Goal: Complete application form

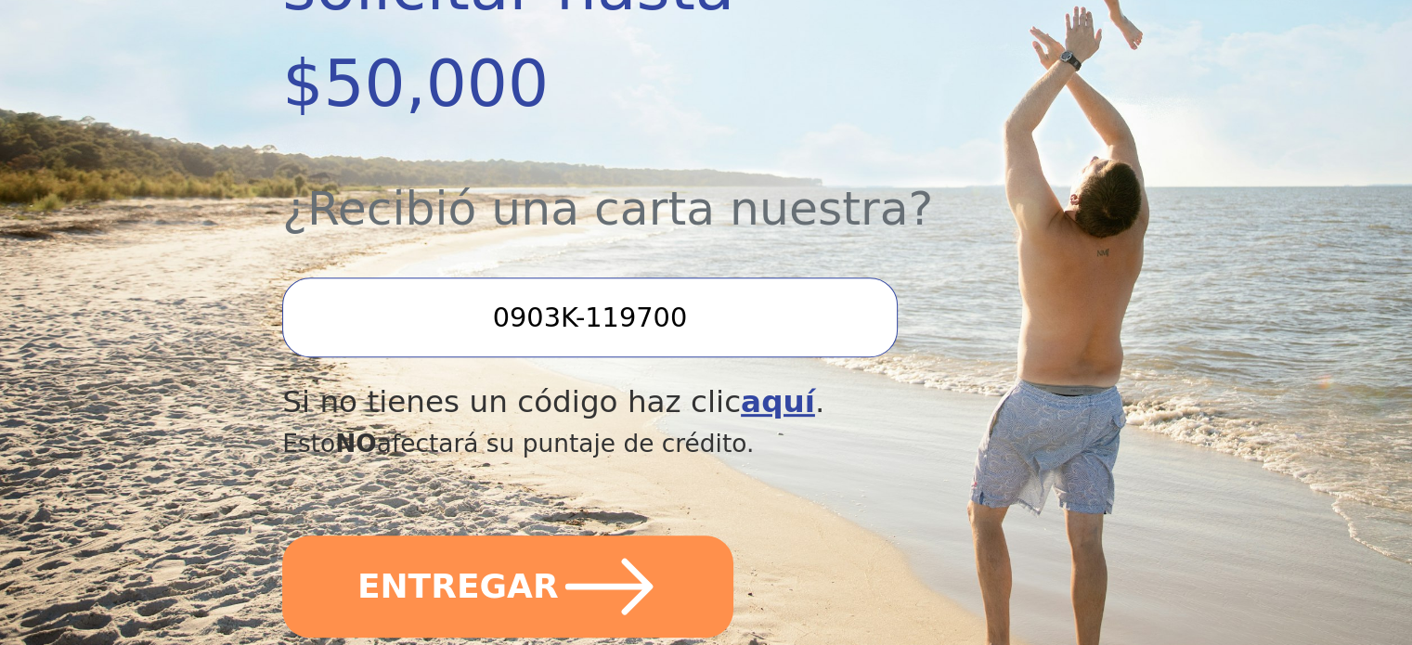
scroll to position [650, 0]
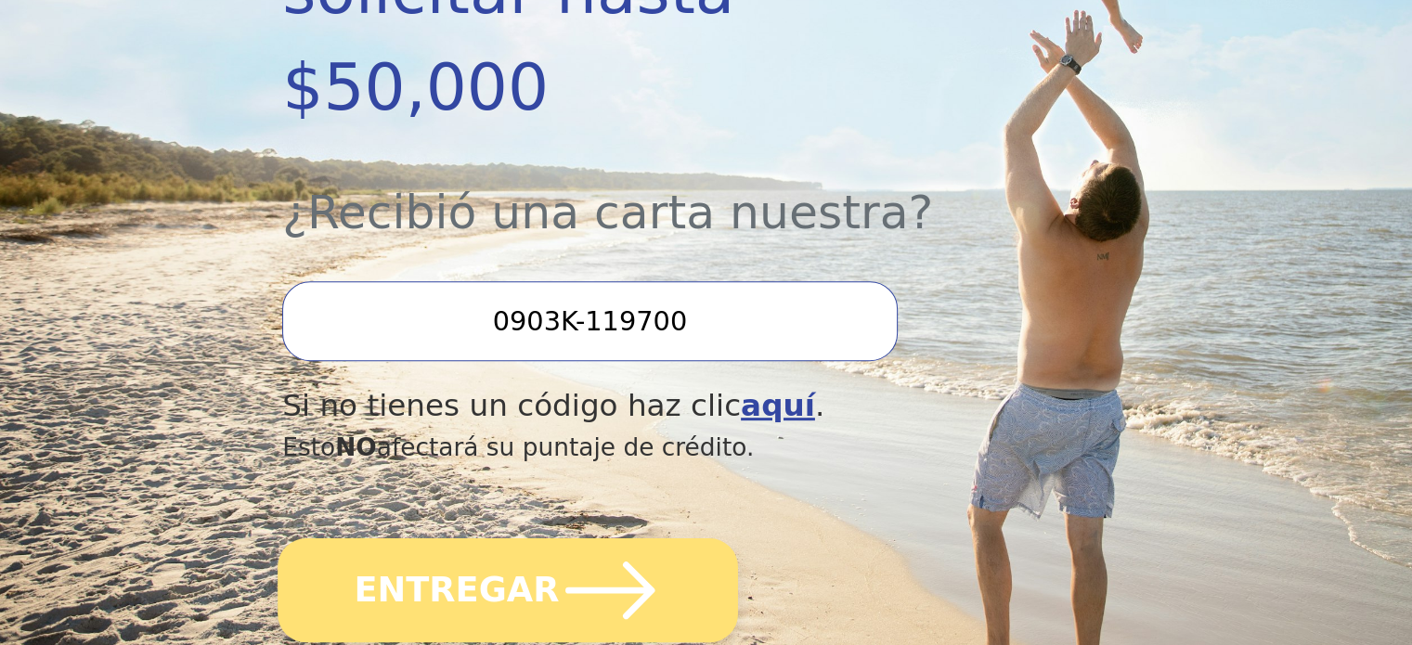
click at [506, 570] on font "ENTREGAR" at bounding box center [457, 589] width 205 height 39
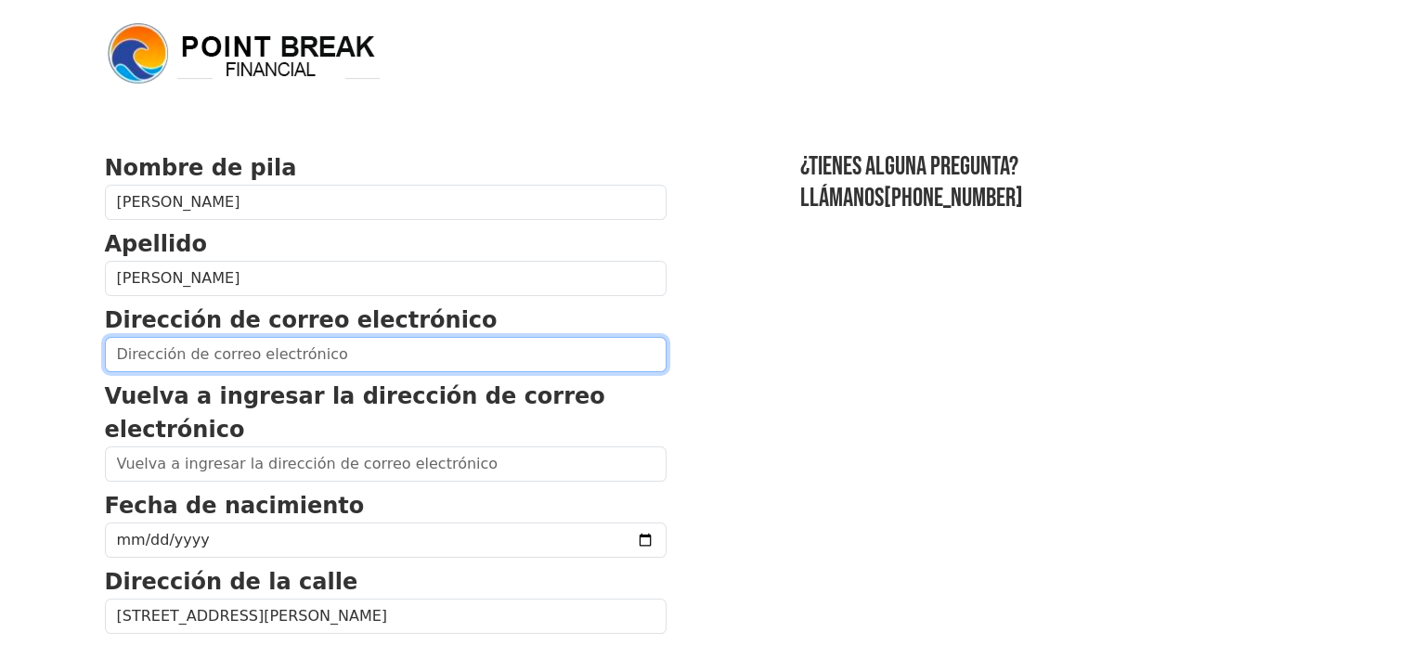
click at [265, 366] on input "email" at bounding box center [386, 354] width 562 height 35
type input "[EMAIL_ADDRESS][DOMAIN_NAME]"
type input "[PHONE_NUMBER]"
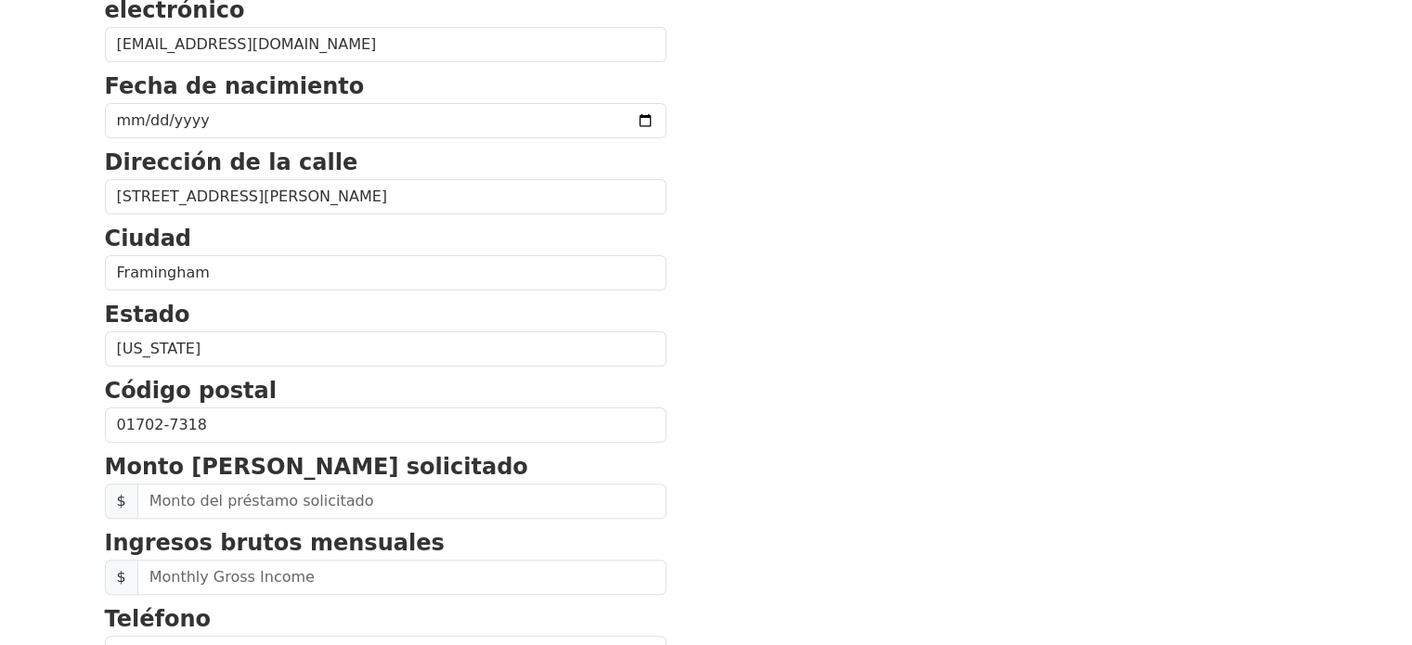
scroll to position [468, 0]
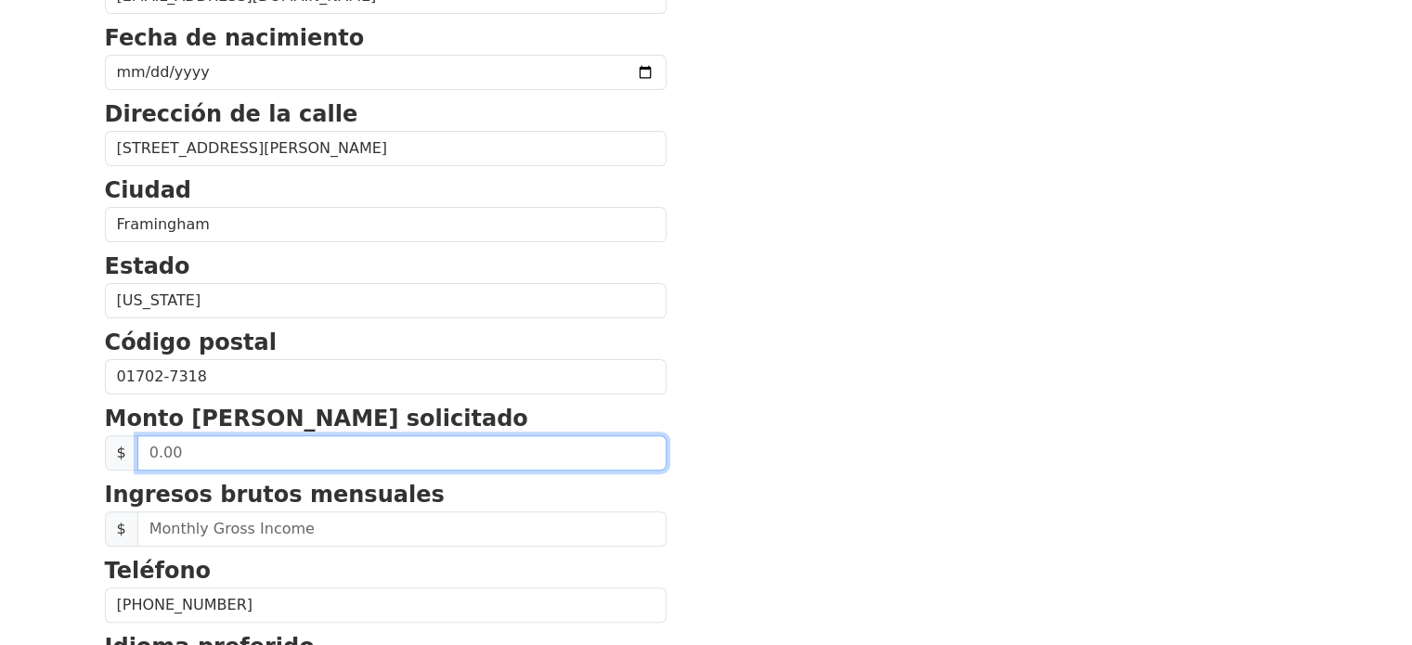
click at [155, 448] on input "text" at bounding box center [401, 452] width 529 height 35
drag, startPoint x: 226, startPoint y: 452, endPoint x: 101, endPoint y: 457, distance: 125.4
click at [101, 457] on div "Nombre de pila [PERSON_NAME] Apellido Casado [PERSON_NAME] Dirección de correo …" at bounding box center [706, 320] width 1225 height 1576
type input "20,000.00"
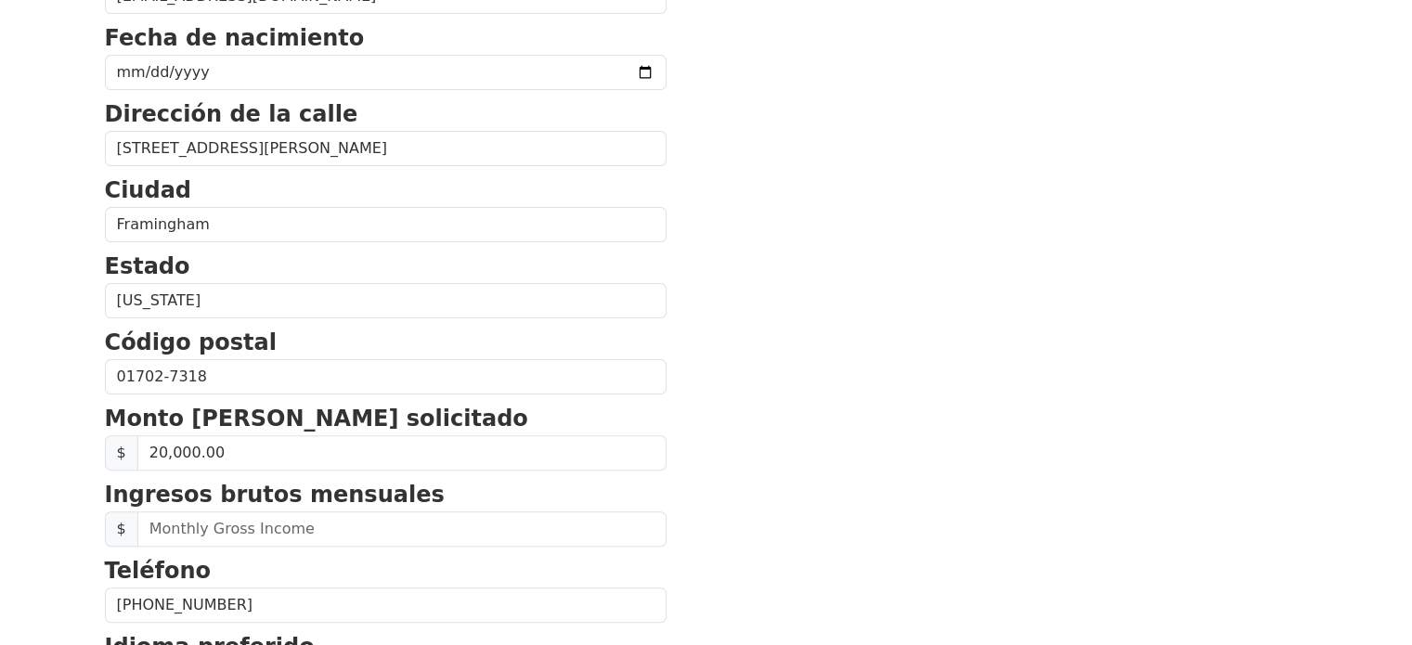
click at [984, 341] on section "Nombre de pila [PERSON_NAME] Apellido Casado [PERSON_NAME] Dirección de correo …" at bounding box center [706, 362] width 1203 height 1358
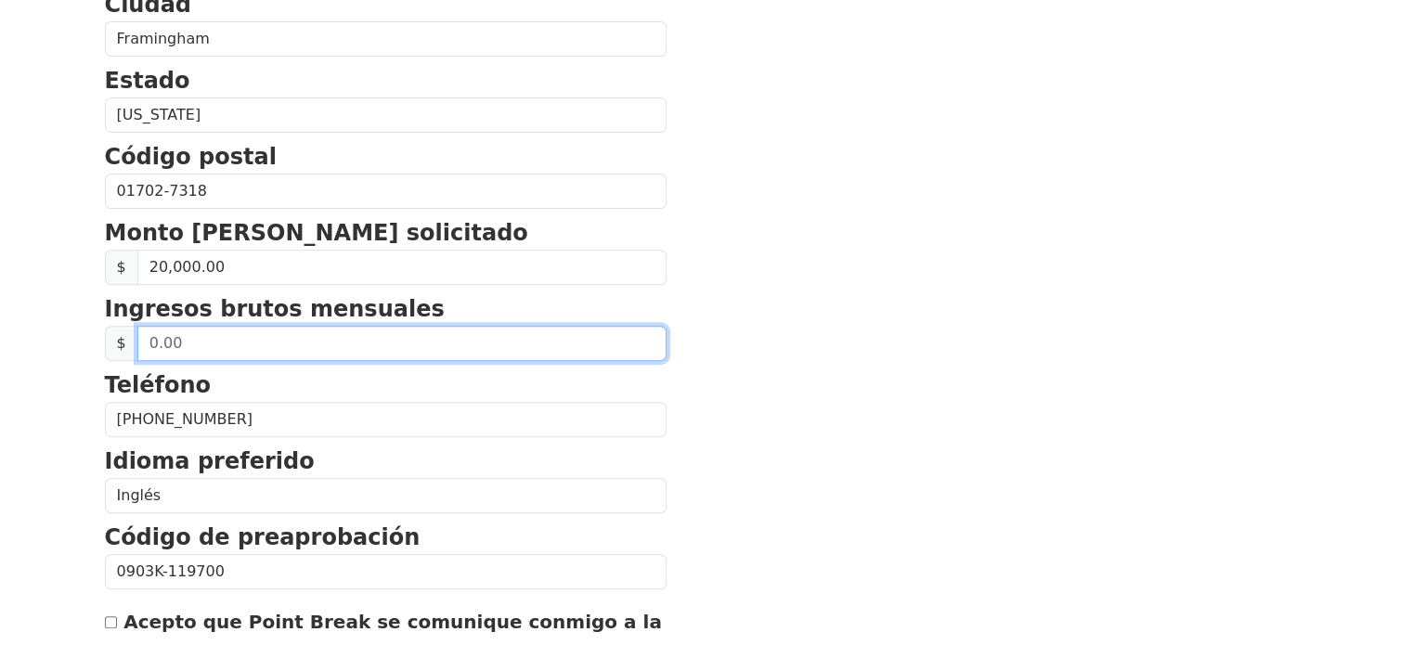
click at [187, 342] on input "text" at bounding box center [401, 343] width 529 height 35
type input "1.00"
type input "4,120.00"
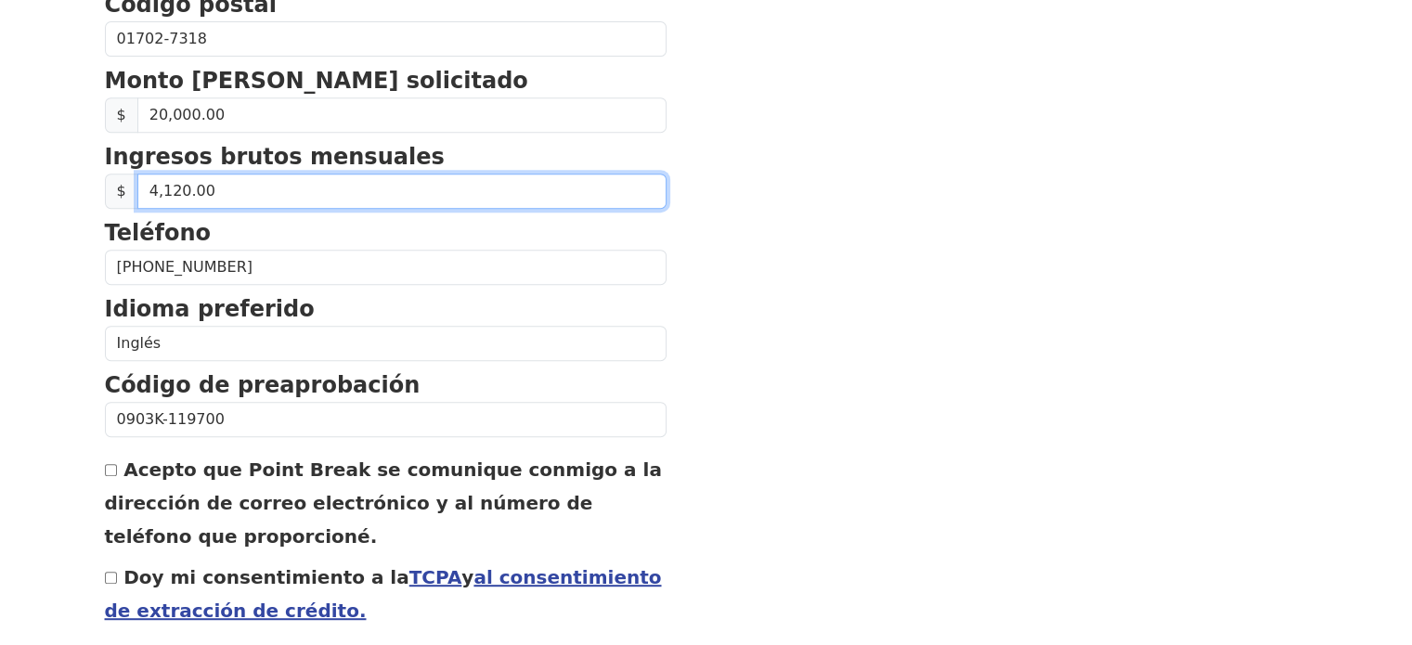
scroll to position [839, 0]
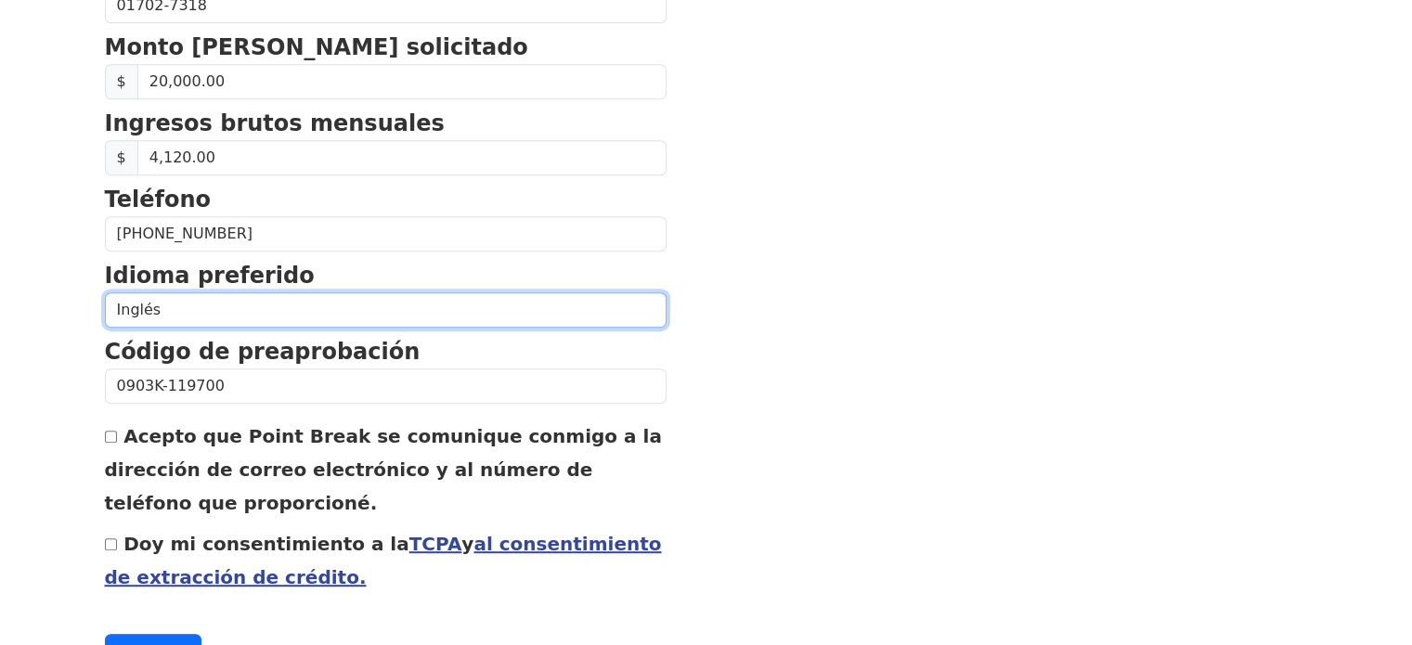
click at [160, 302] on select "Inglés Español" at bounding box center [386, 309] width 562 height 35
select select "Spanish"
click at [105, 292] on select "Inglés Español" at bounding box center [386, 309] width 562 height 35
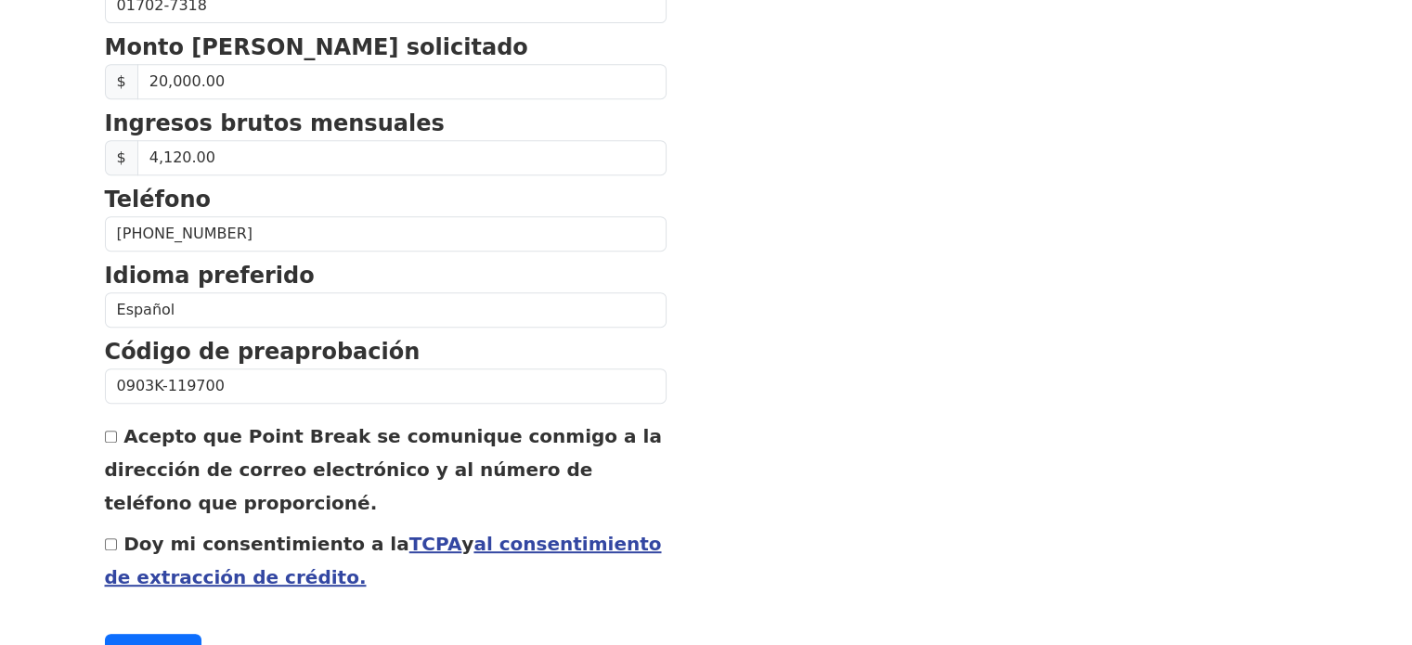
click at [110, 435] on input "Acepto que Point Break se comunique conmigo a la dirección de correo electrónic…" at bounding box center [111, 437] width 12 height 12
checkbox input "true"
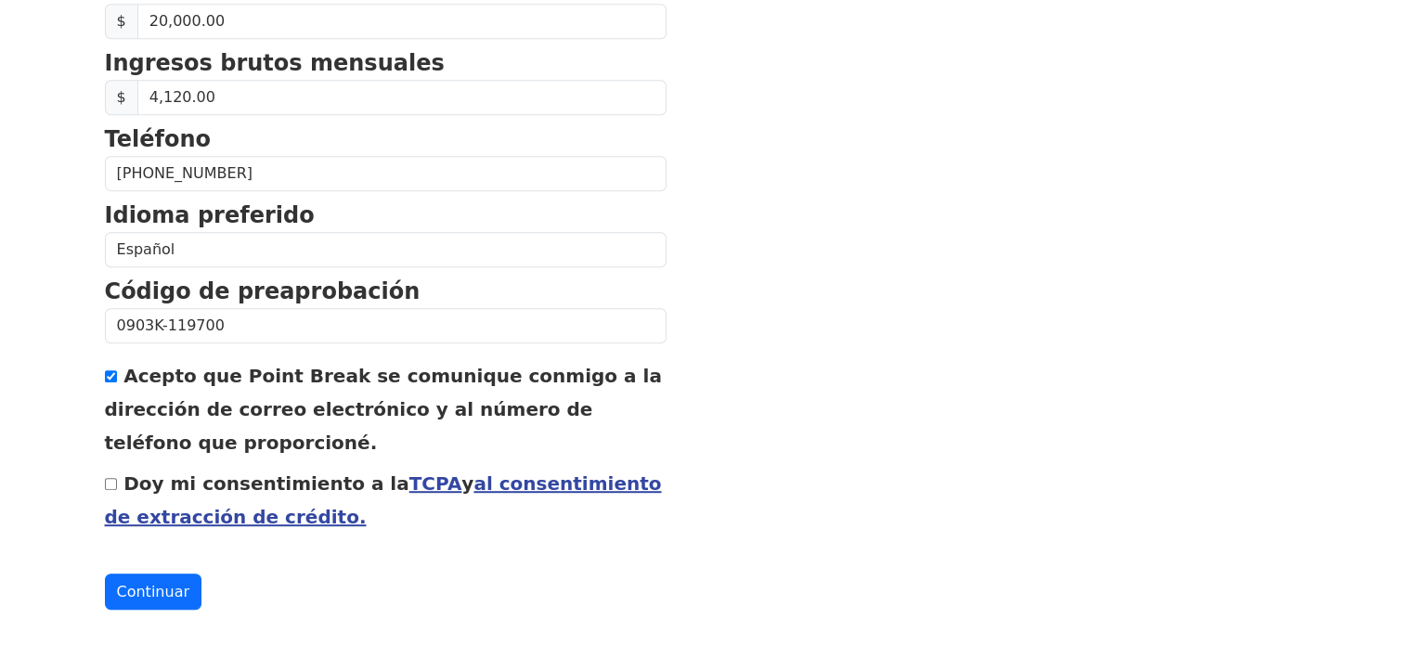
scroll to position [928, 0]
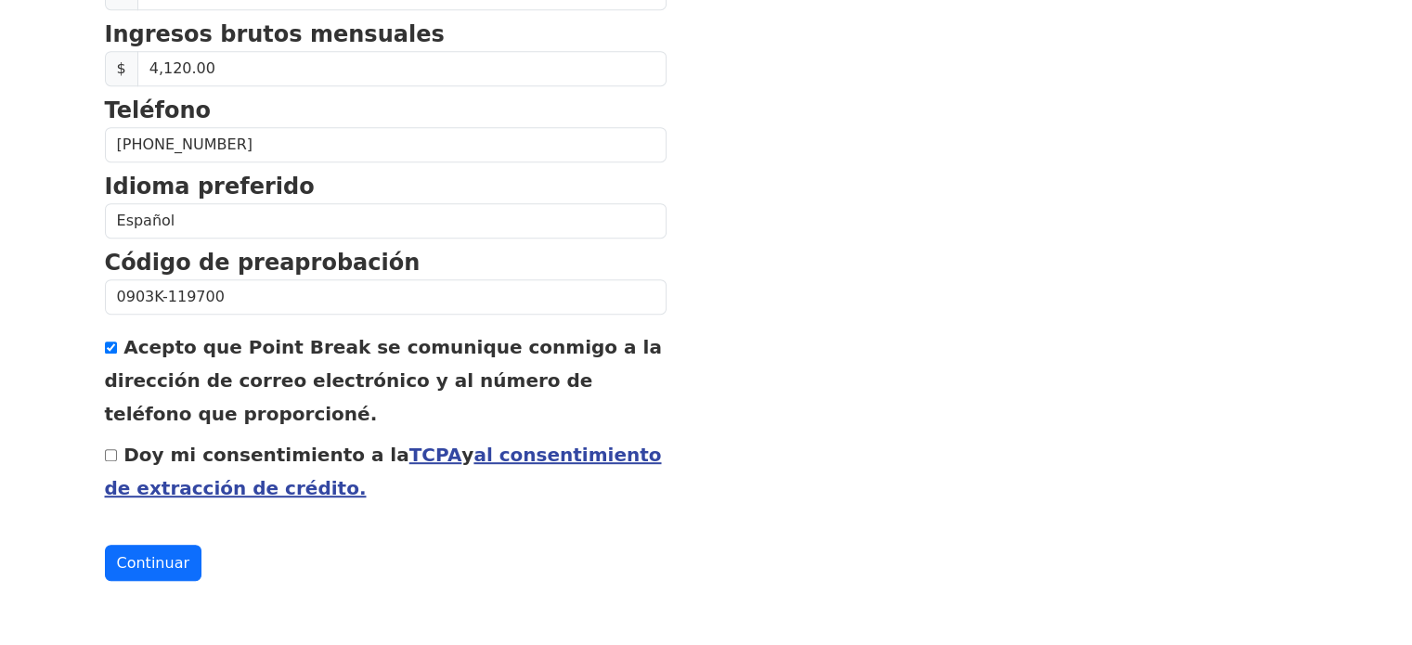
click at [111, 451] on input "Doy mi consentimiento a la TCPA y al consentimiento de extracción de crédito." at bounding box center [111, 455] width 12 height 12
checkbox input "true"
click at [163, 561] on font "Continuar" at bounding box center [153, 563] width 72 height 18
click at [149, 556] on font "Continuar" at bounding box center [153, 564] width 72 height 18
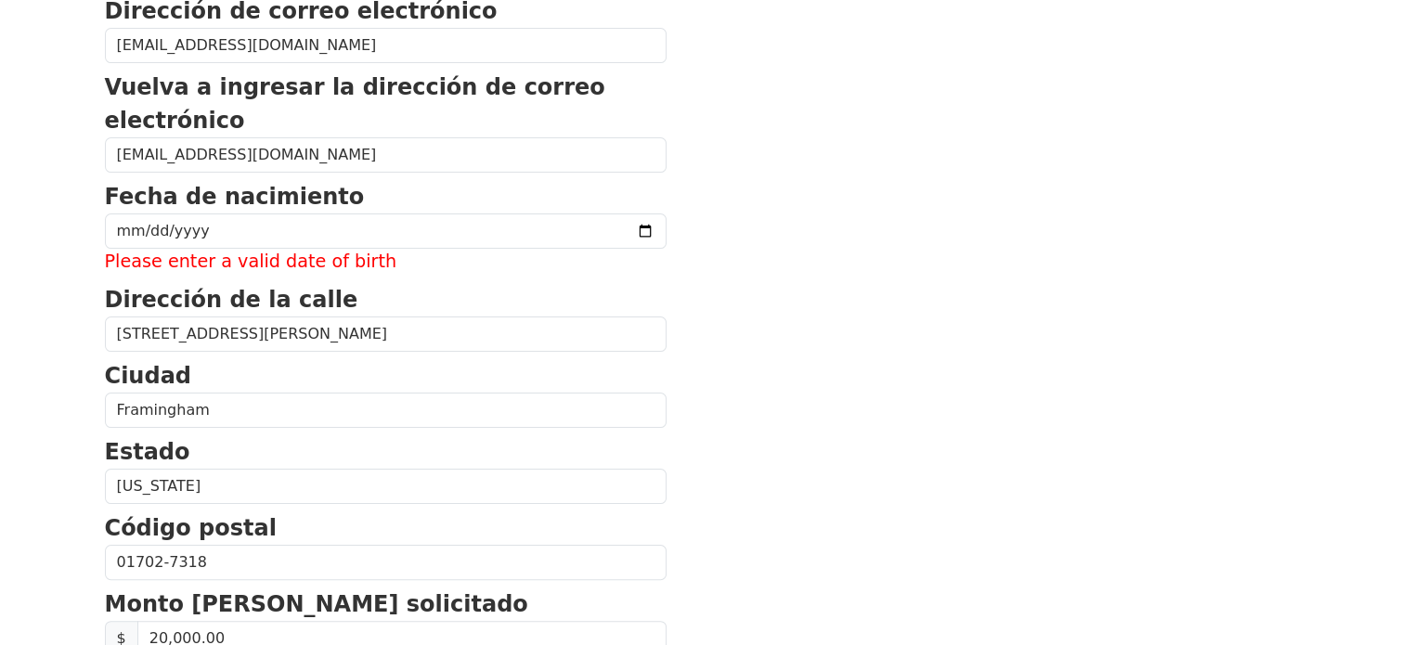
scroll to position [304, 0]
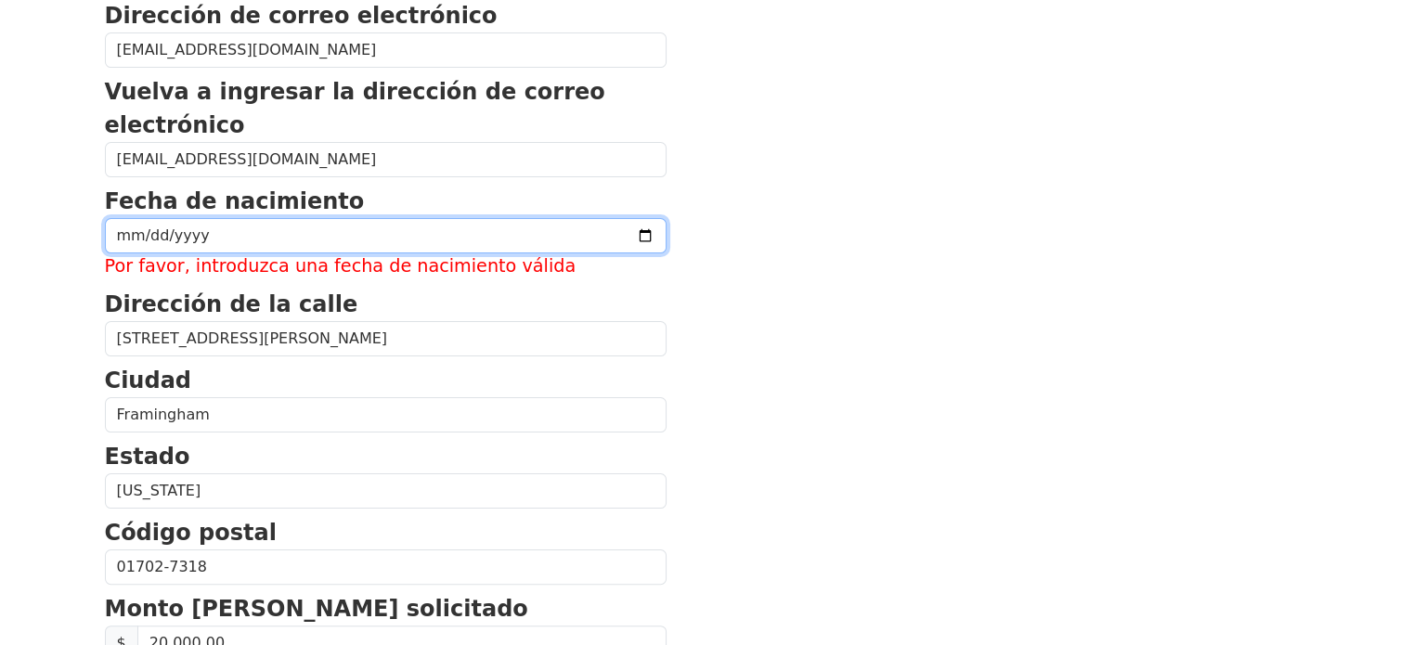
click at [126, 228] on input "date" at bounding box center [386, 235] width 562 height 35
type input "[DATE]"
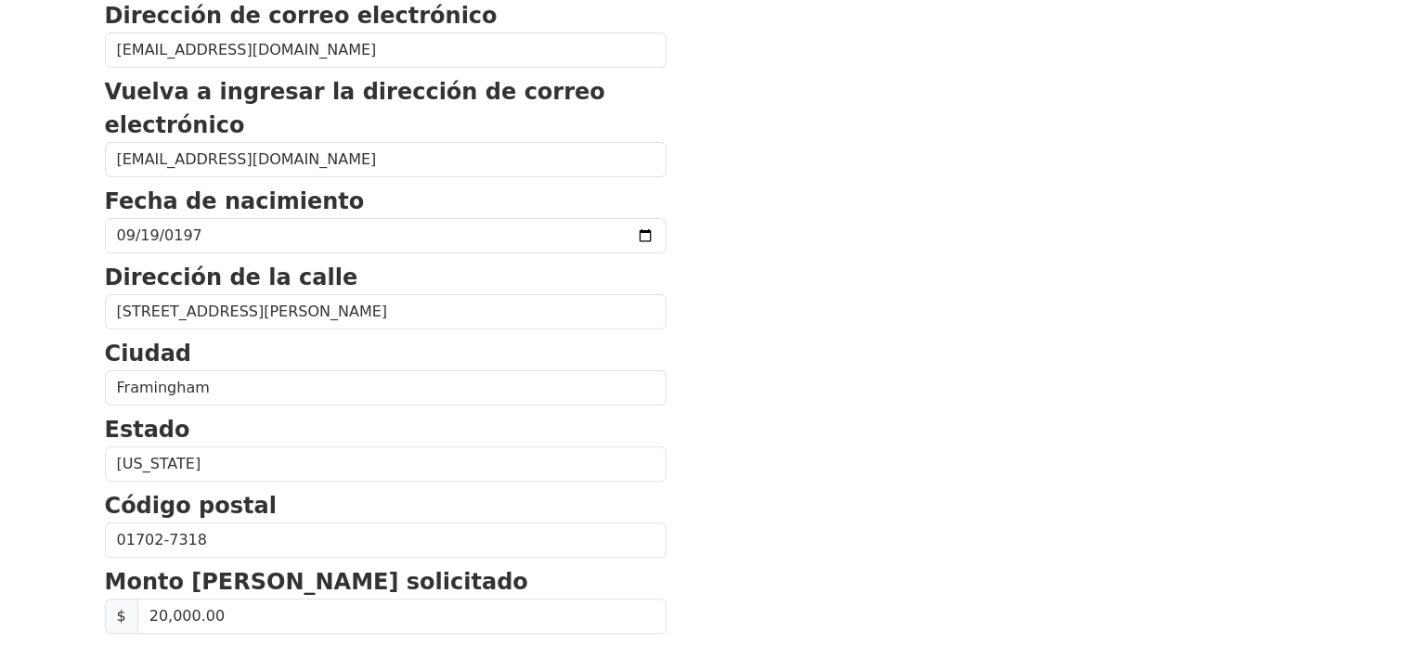
click at [987, 331] on section "Nombre de pila [PERSON_NAME] Apellido Casado [PERSON_NAME] Dirección de correo …" at bounding box center [706, 526] width 1203 height 1358
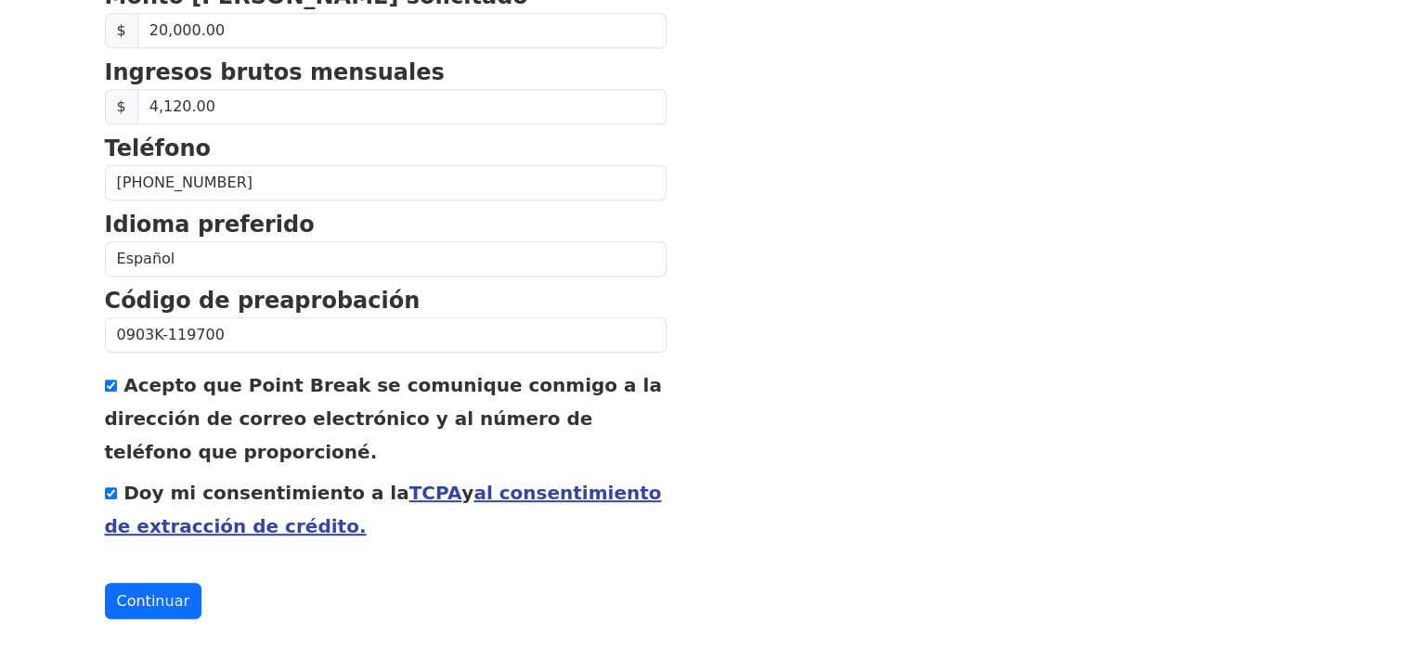
scroll to position [928, 0]
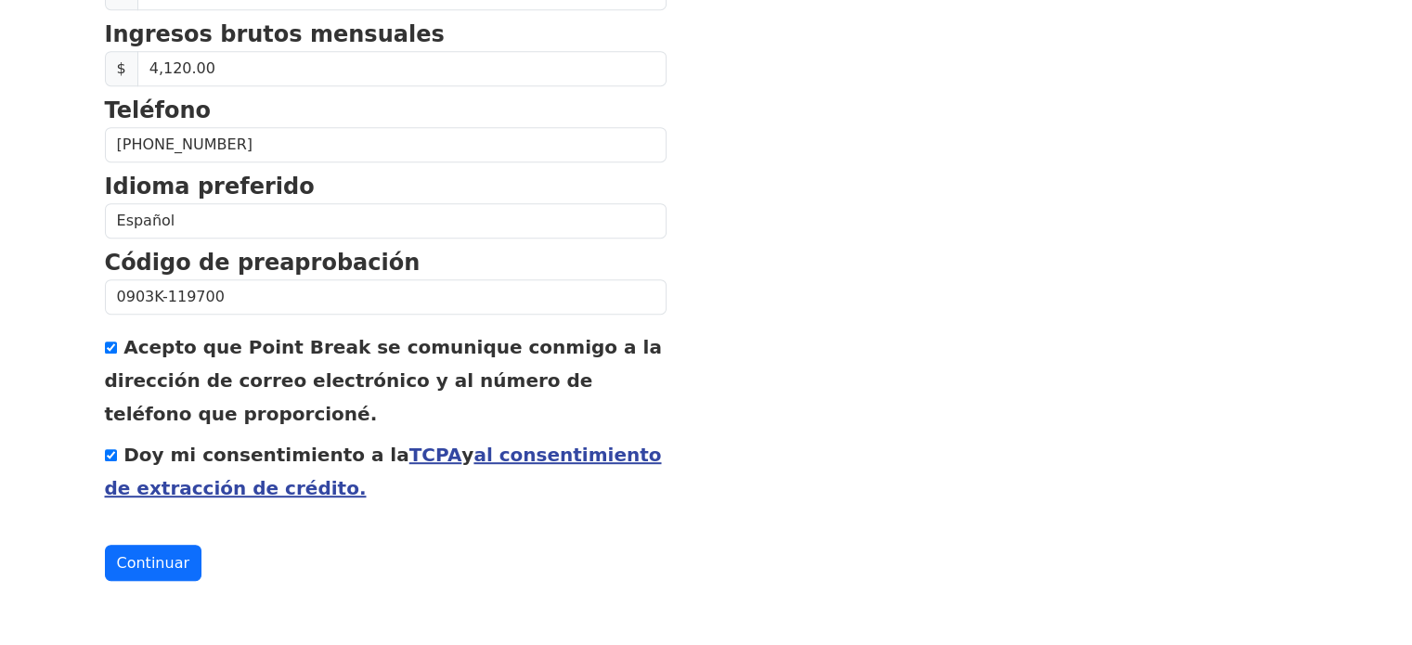
click at [145, 567] on font "Continuar" at bounding box center [153, 563] width 72 height 18
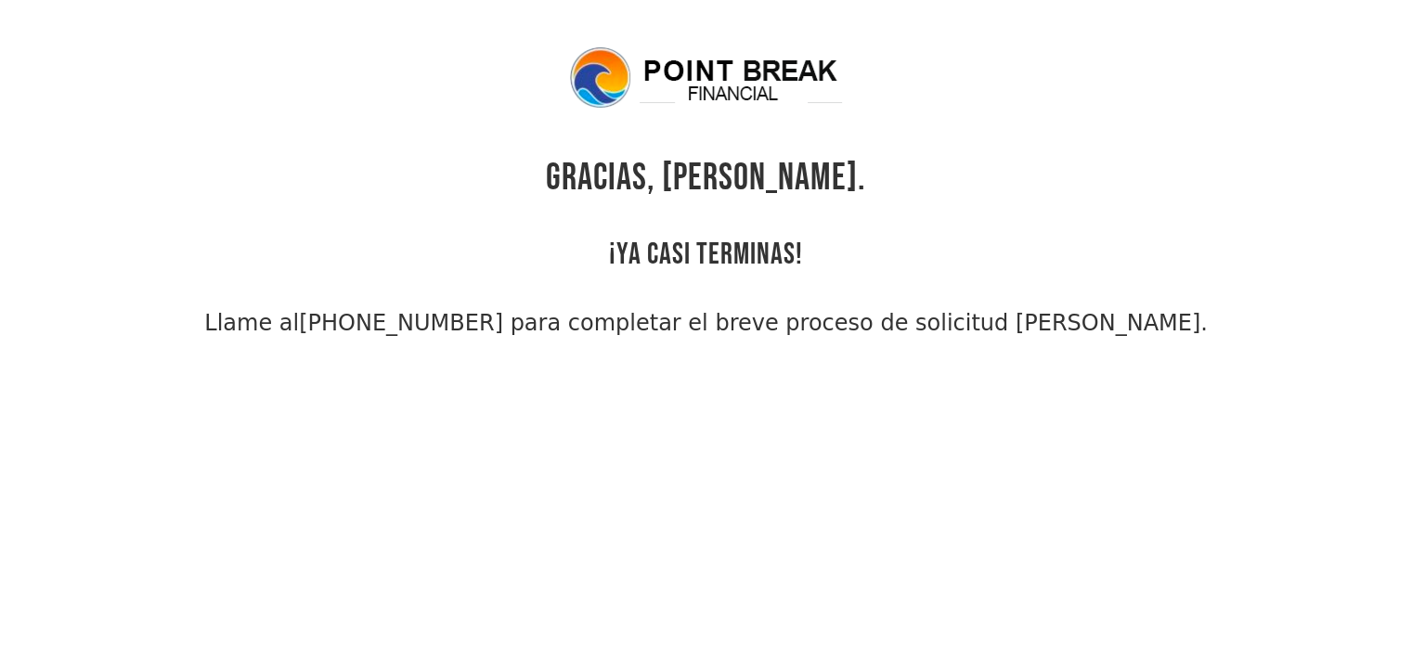
click at [400, 318] on font "(855) 202-9500 para completar el breve proceso de solicitud de préstamo." at bounding box center [753, 323] width 909 height 26
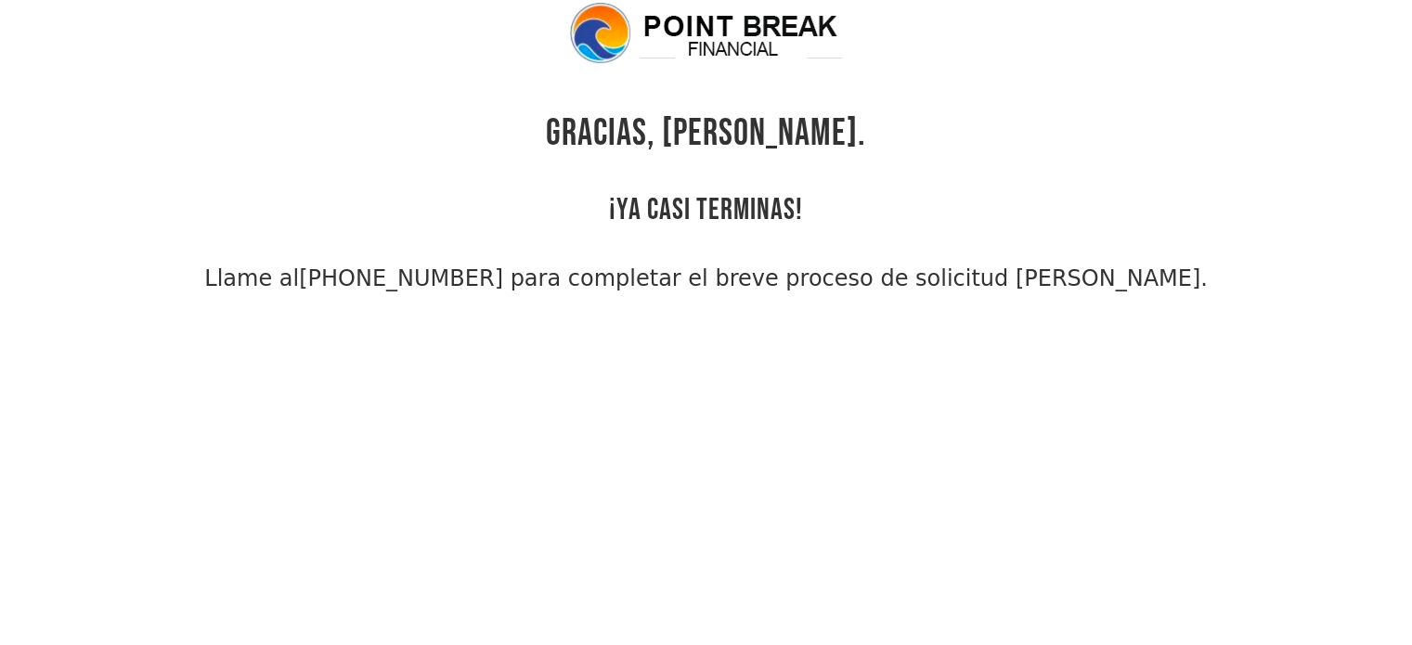
click at [758, 336] on body "GRACIAS, Genarito. ¡YA CASI TERMINAS! Llame al (855) 202-9500 para completar el…" at bounding box center [706, 322] width 1412 height 645
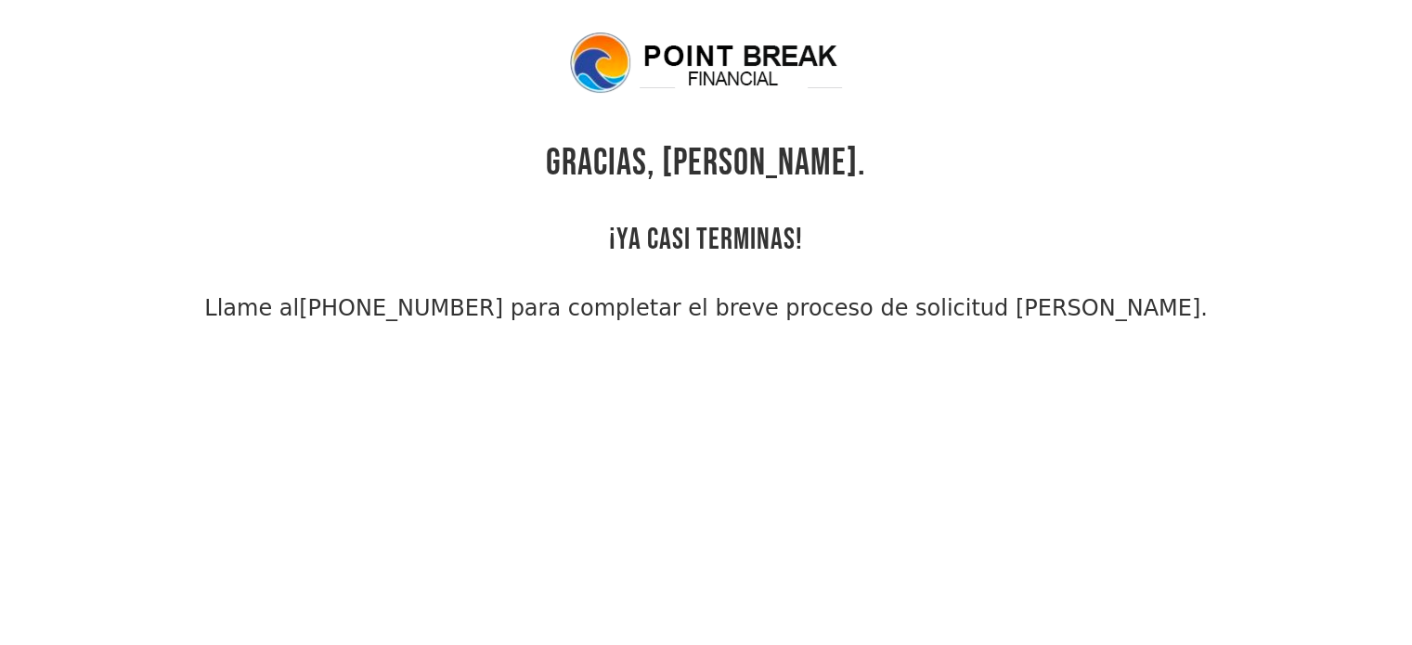
scroll to position [0, 0]
